Goal: Find specific page/section: Find specific page/section

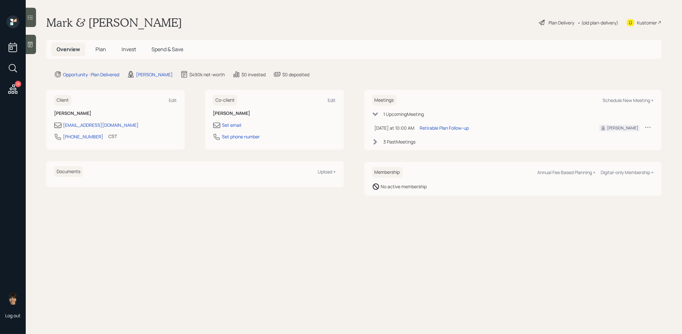
click at [541, 22] on icon at bounding box center [542, 23] width 8 height 8
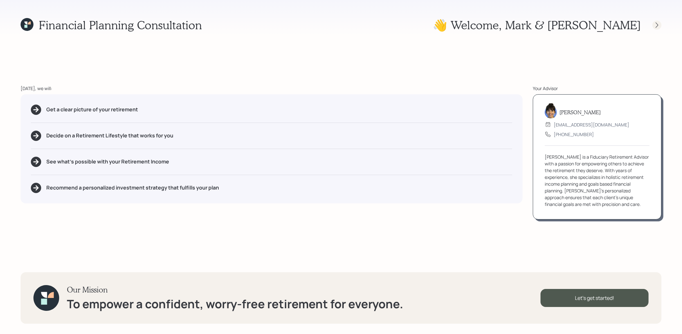
click at [655, 25] on icon at bounding box center [656, 25] width 6 height 6
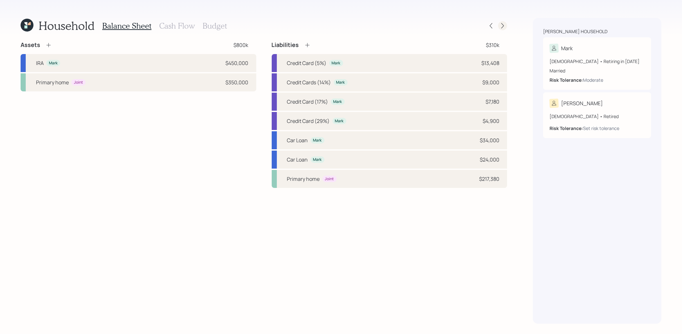
click at [502, 26] on icon at bounding box center [502, 25] width 6 height 6
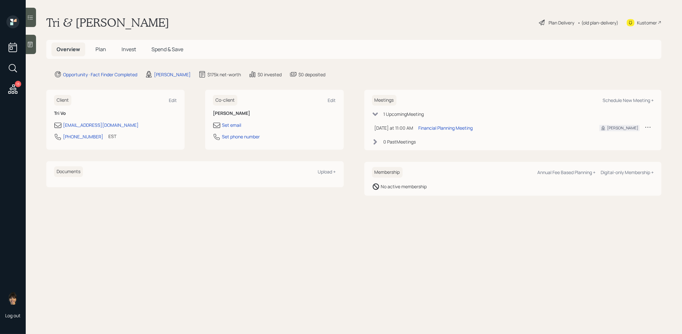
click at [102, 49] on span "Plan" at bounding box center [100, 49] width 11 height 7
